Goal: Information Seeking & Learning: Check status

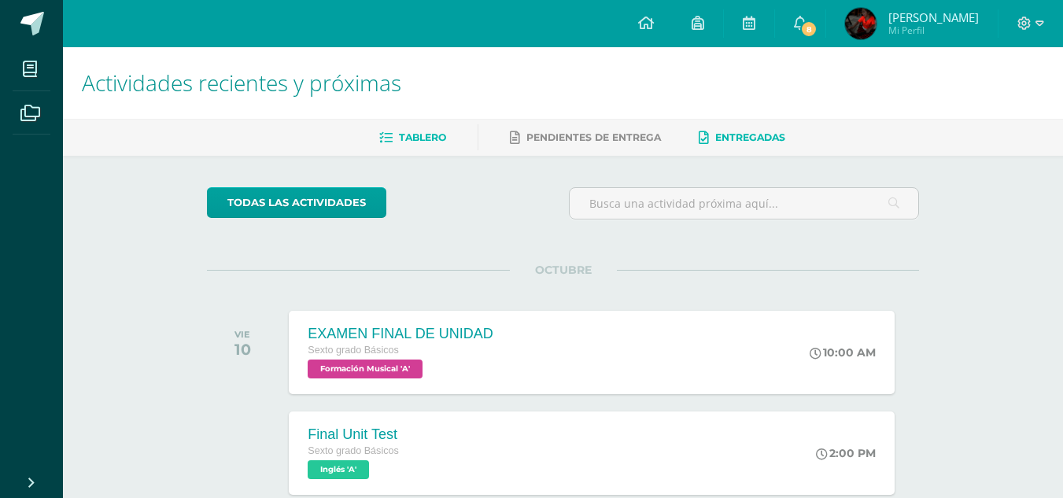
click at [764, 143] on span "Entregadas" at bounding box center [750, 137] width 70 height 12
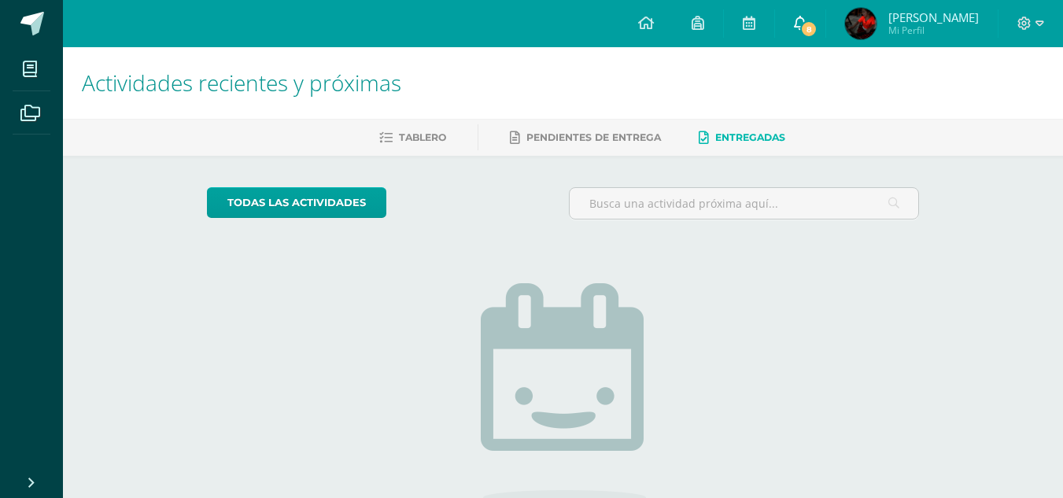
click at [819, 14] on link "8" at bounding box center [800, 23] width 50 height 47
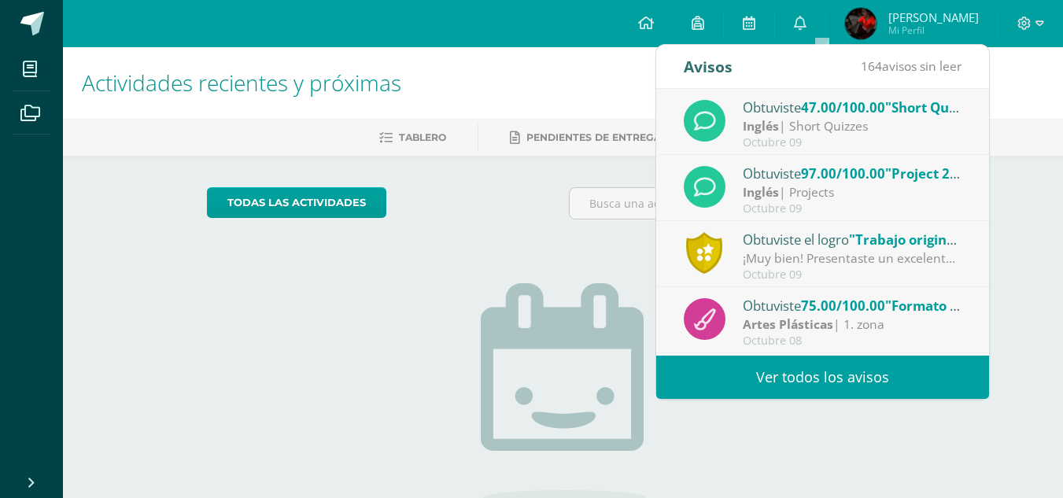
click at [871, 171] on span "97.00/100.00" at bounding box center [843, 173] width 84 height 18
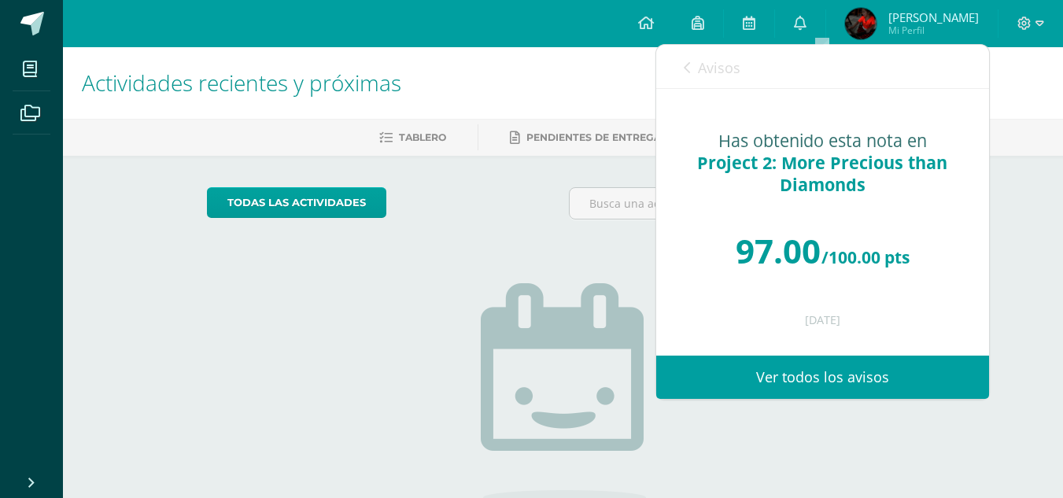
click at [687, 60] on link "Avisos" at bounding box center [712, 67] width 57 height 45
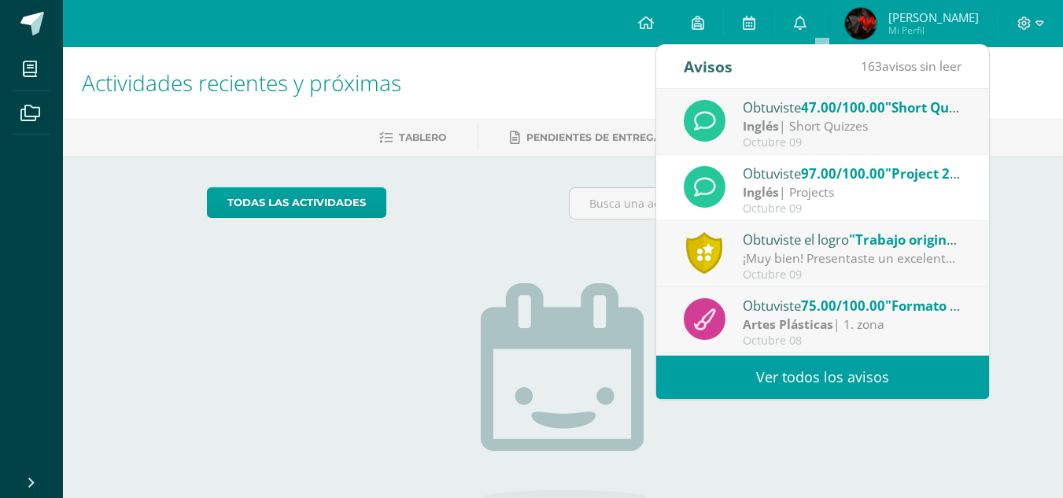
click at [814, 247] on div "Obtuviste el logro "Trabajo original"" at bounding box center [852, 239] width 219 height 20
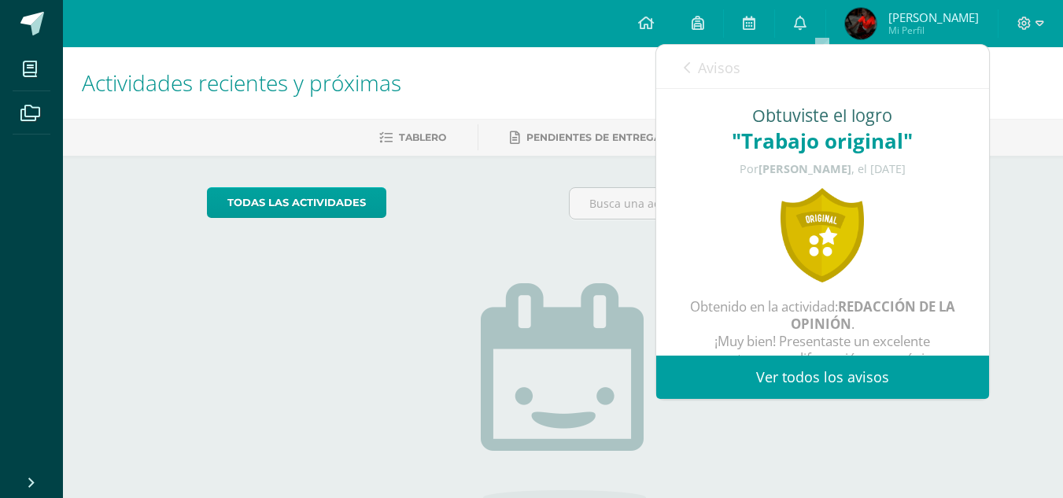
click at [695, 66] on link "Avisos" at bounding box center [712, 67] width 57 height 45
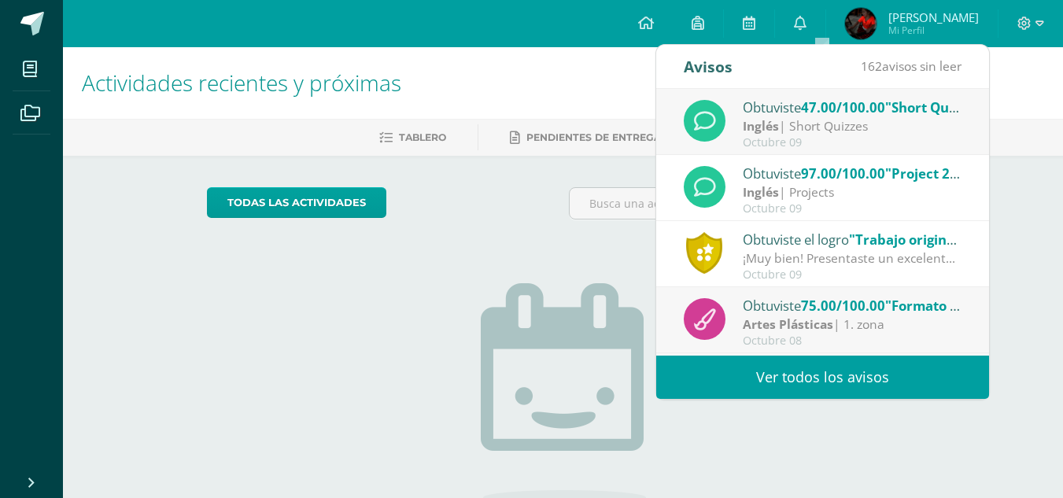
click at [757, 120] on strong "Inglés" at bounding box center [761, 125] width 36 height 17
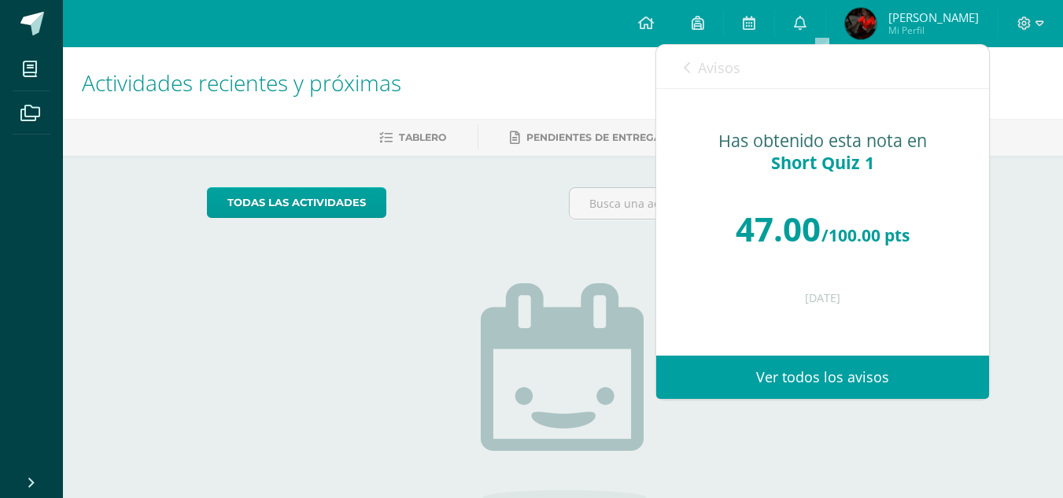
click at [686, 62] on icon at bounding box center [687, 67] width 6 height 13
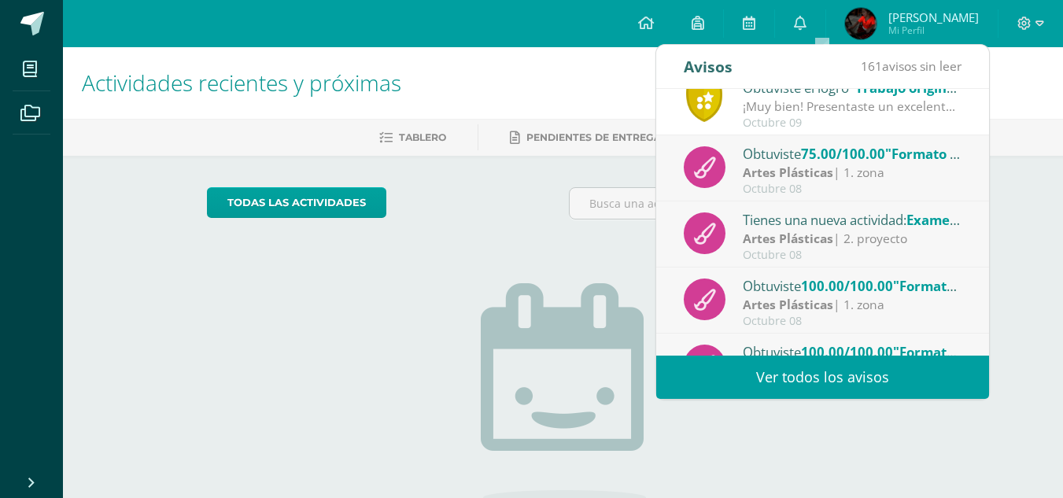
scroll to position [159, 0]
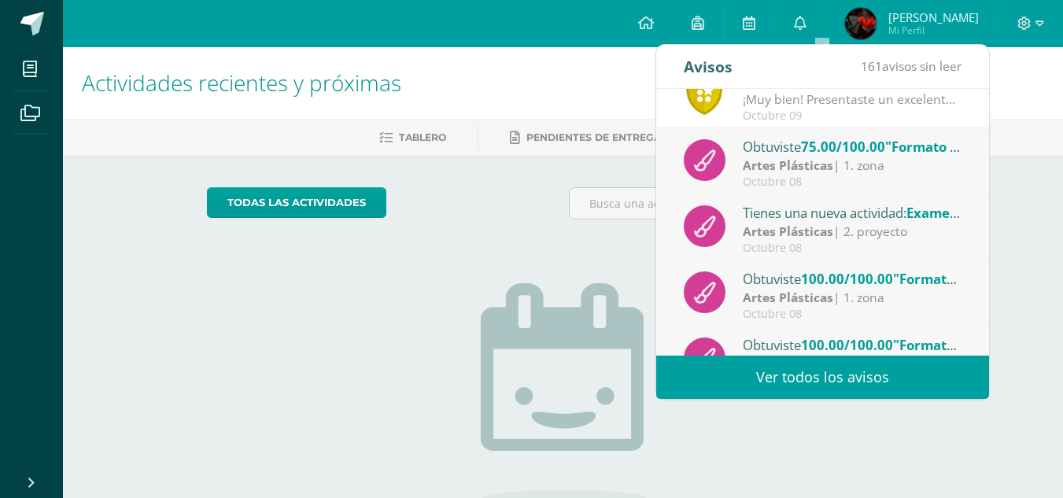
click at [837, 152] on span "75.00/100.00" at bounding box center [843, 147] width 84 height 18
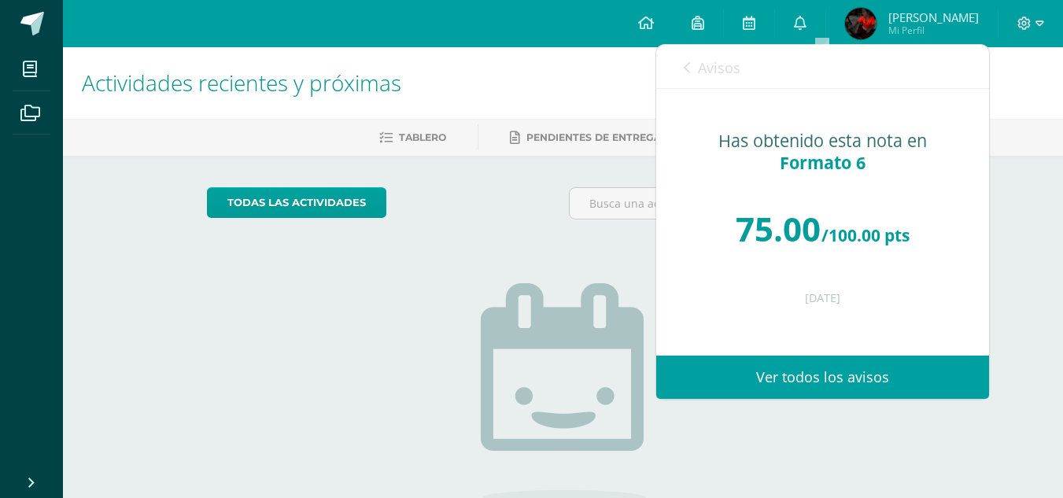
click at [693, 56] on link "Avisos" at bounding box center [712, 67] width 57 height 45
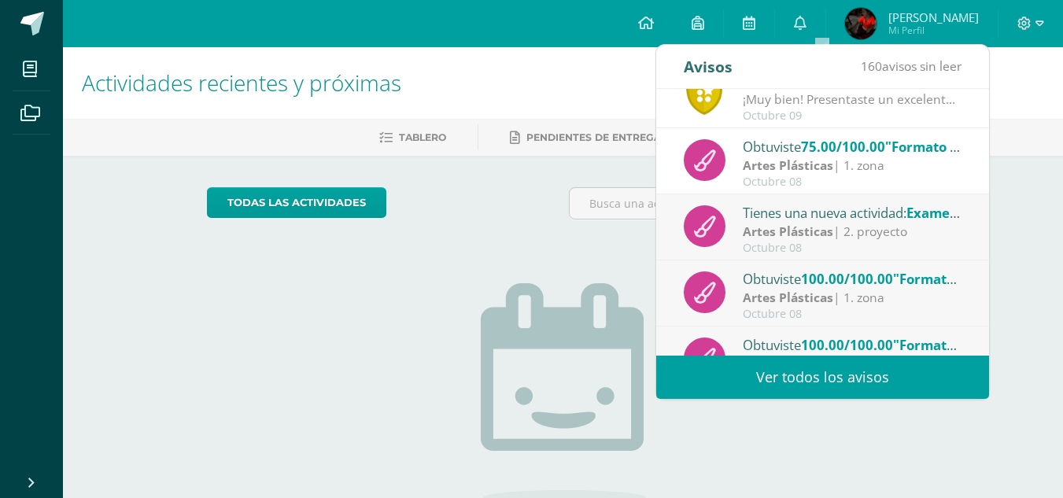
click at [789, 201] on div "Tienes una nueva actividad: Examen Final Artes Plásticas | 2. proyecto Octubre …" at bounding box center [822, 227] width 333 height 66
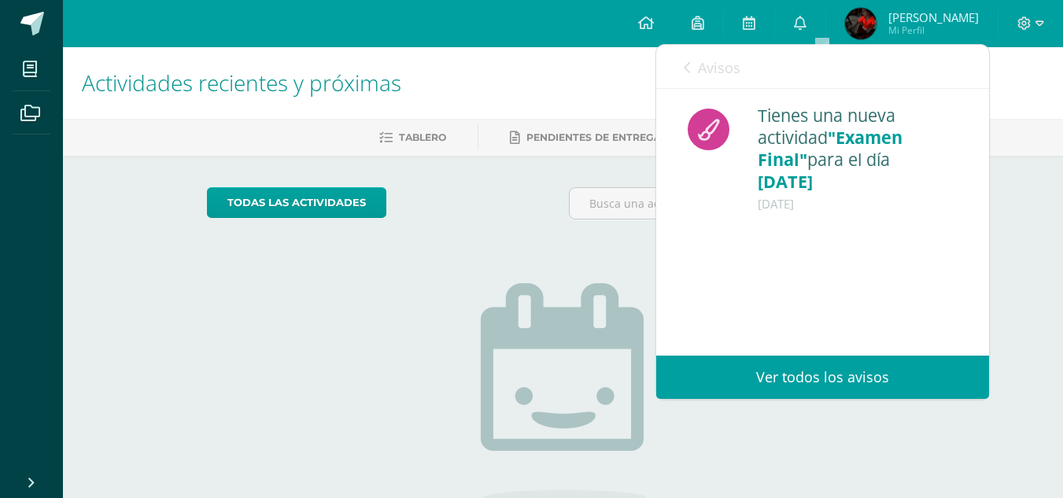
click at [687, 67] on icon at bounding box center [687, 67] width 6 height 13
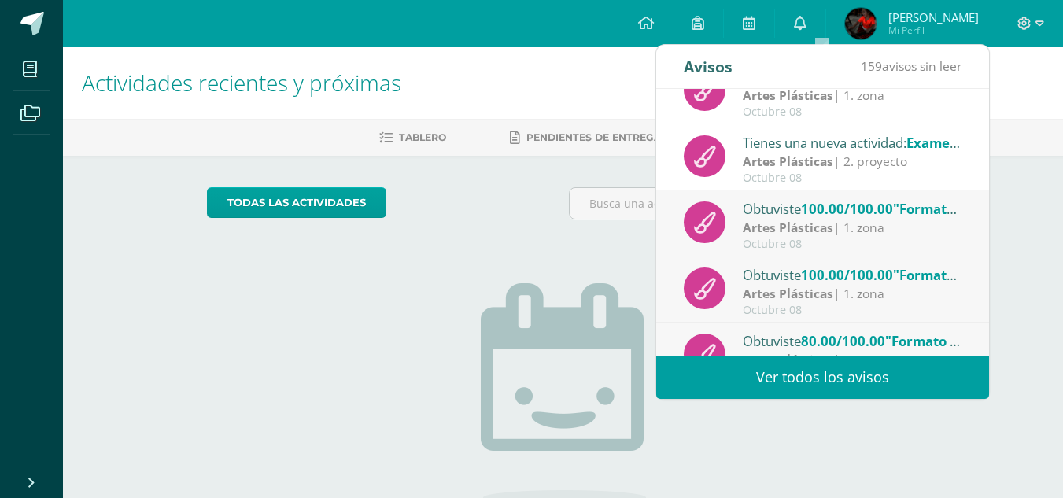
scroll to position [260, 0]
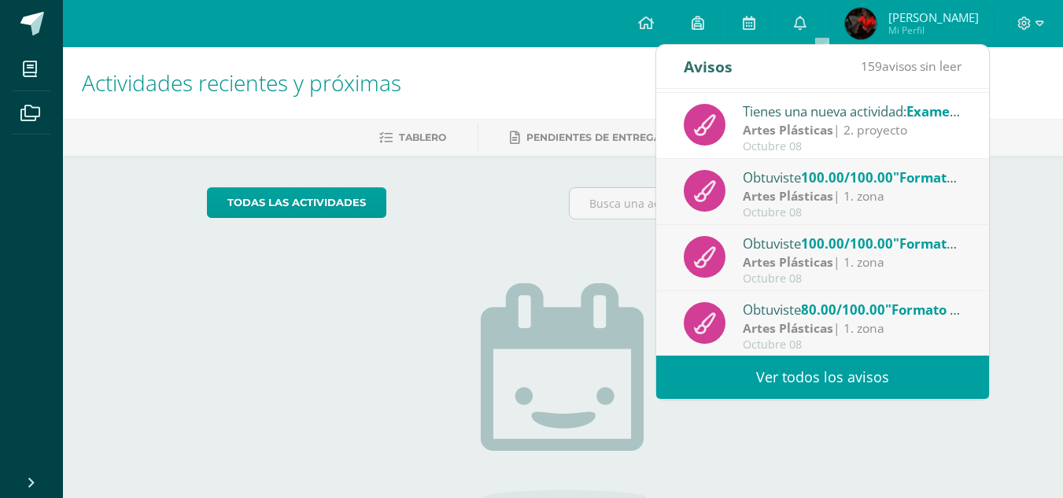
click at [888, 198] on div "Artes Plásticas | 1. zona" at bounding box center [852, 196] width 219 height 18
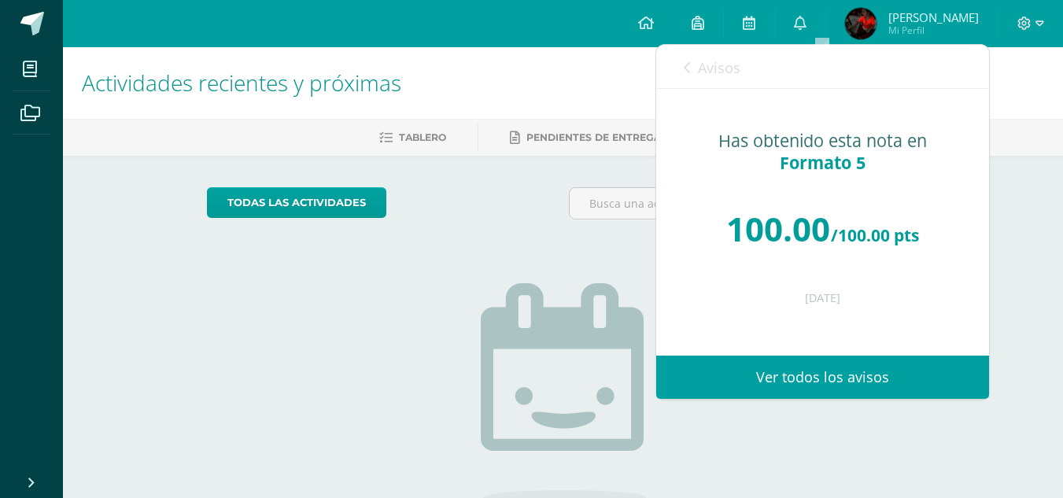
click at [686, 68] on icon at bounding box center [687, 67] width 6 height 13
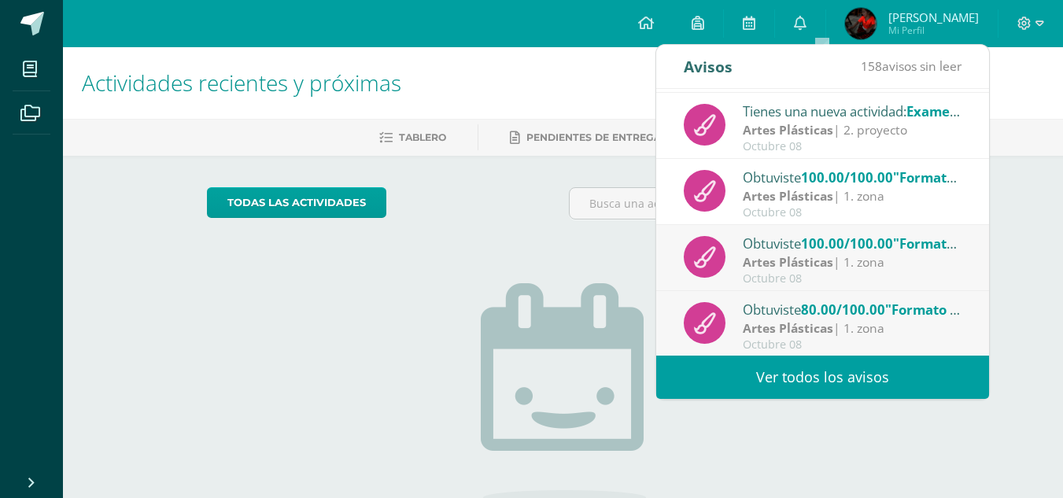
click at [811, 254] on strong "Artes Plásticas" at bounding box center [788, 261] width 90 height 17
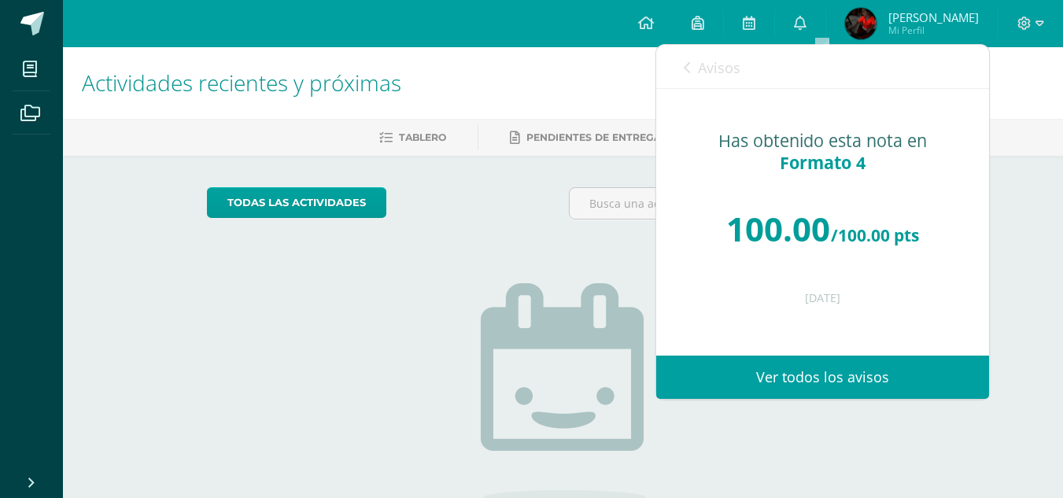
click at [684, 72] on icon at bounding box center [687, 67] width 6 height 13
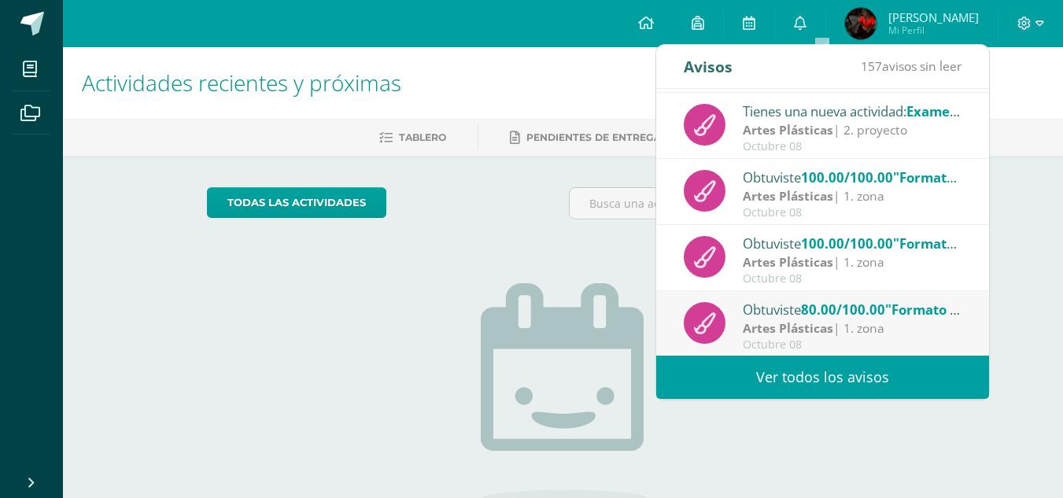
scroll to position [262, 0]
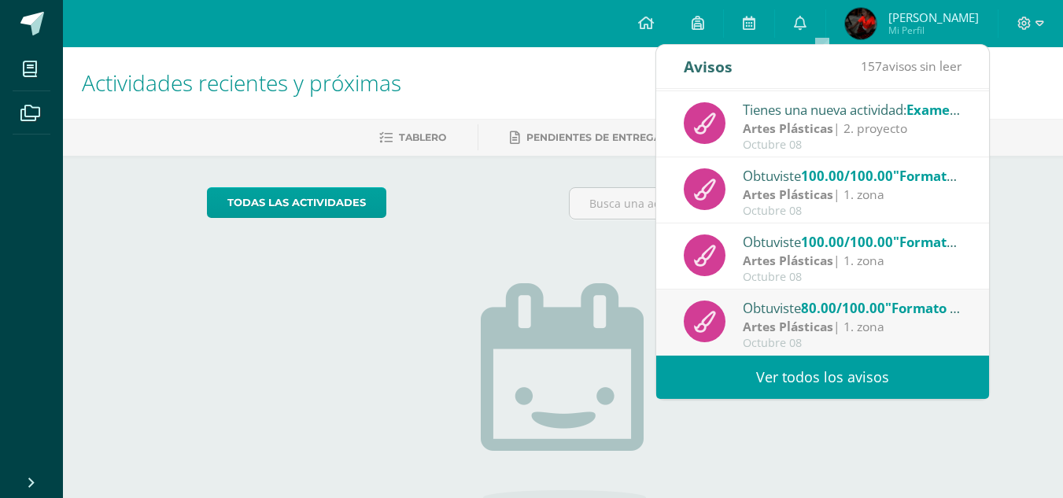
click at [885, 314] on span "80.00/100.00" at bounding box center [843, 308] width 84 height 18
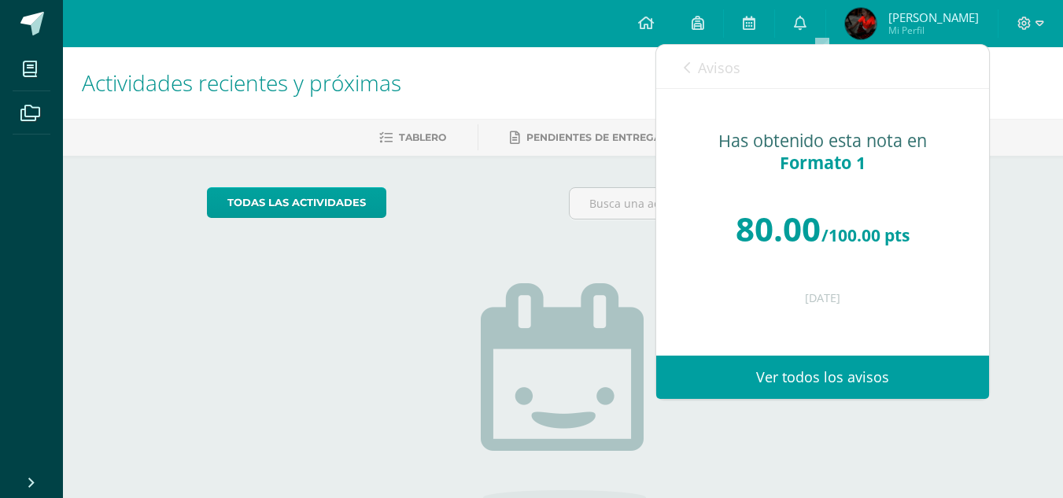
click at [684, 62] on icon at bounding box center [687, 67] width 6 height 13
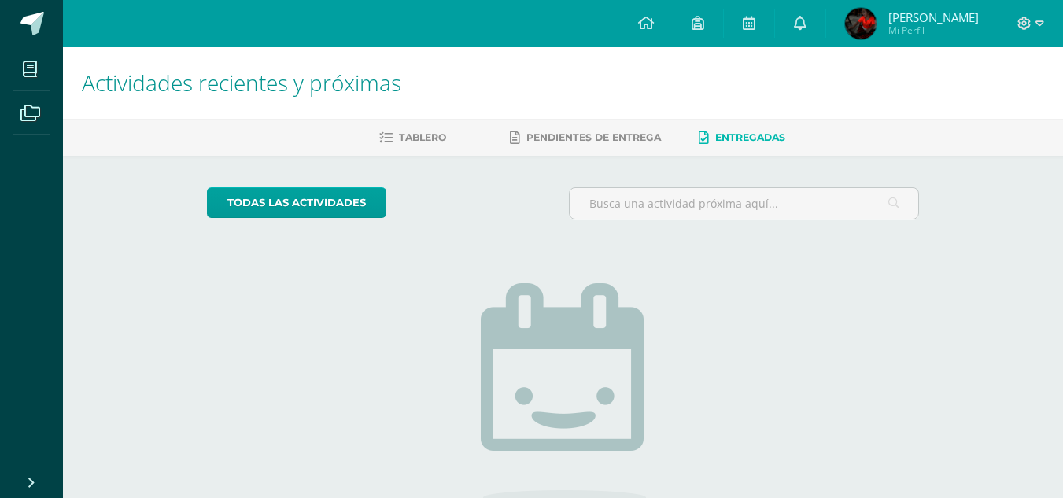
click at [573, 186] on div "todas las Actividades No tienes actividades Échale un vistazo a los demás perío…" at bounding box center [562, 399] width 775 height 486
click at [931, 28] on span "Mi Perfil" at bounding box center [933, 30] width 90 height 13
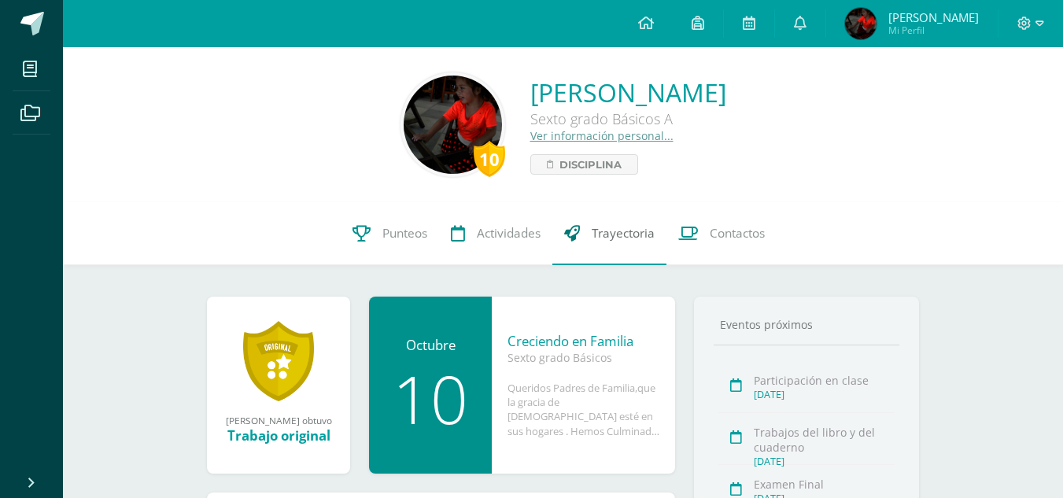
click at [596, 247] on link "Trayectoria" at bounding box center [609, 233] width 114 height 63
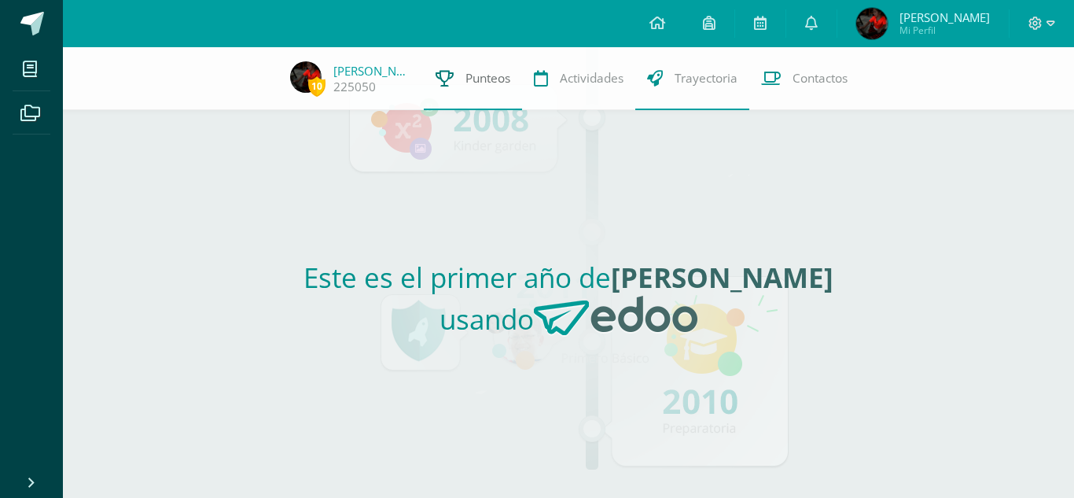
click at [477, 82] on span "Punteos" at bounding box center [488, 78] width 45 height 17
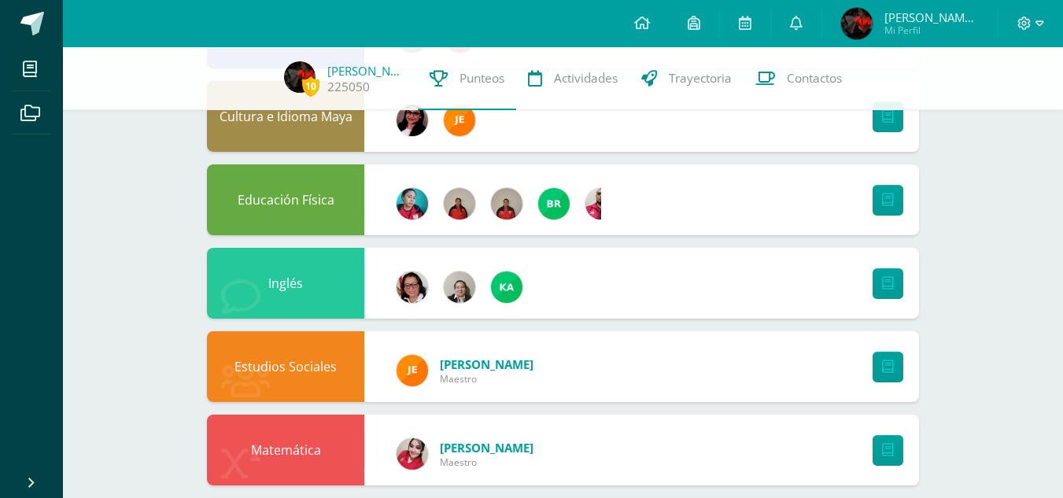
scroll to position [88, 0]
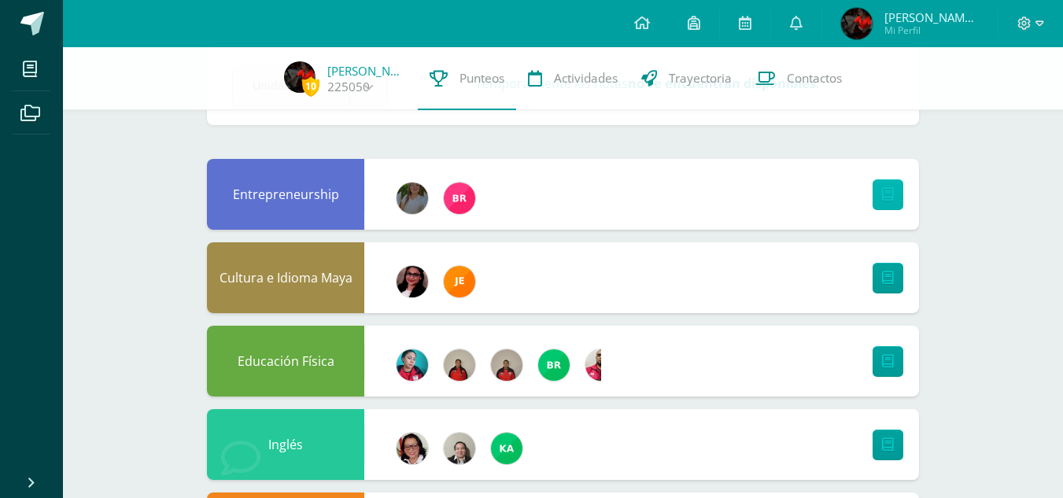
click at [894, 200] on link at bounding box center [887, 194] width 31 height 31
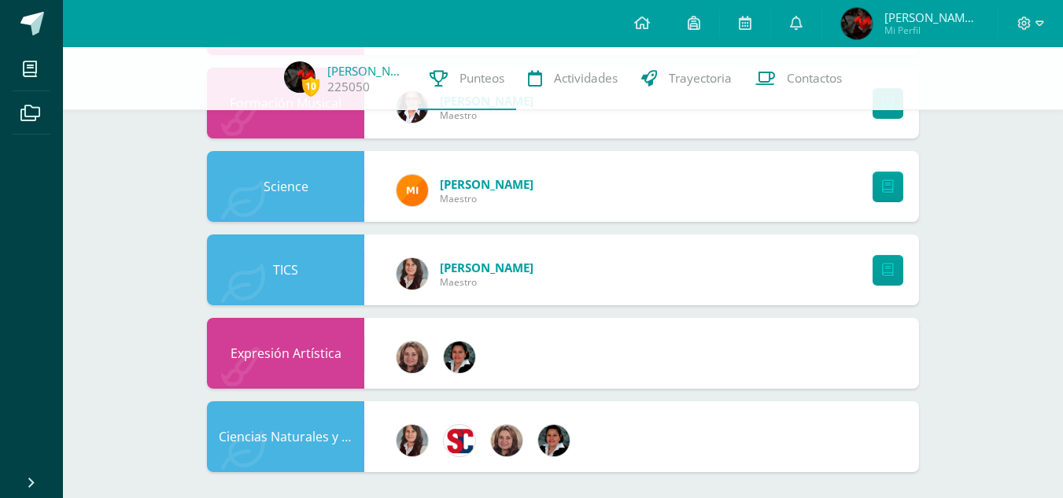
scroll to position [1102, 0]
